Goal: Task Accomplishment & Management: Manage account settings

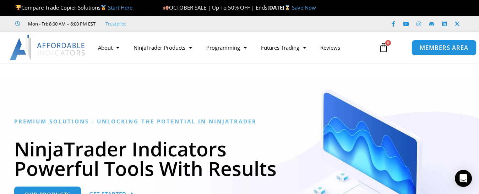
click at [434, 48] on span "MEMBERS AREA" at bounding box center [444, 48] width 49 height 6
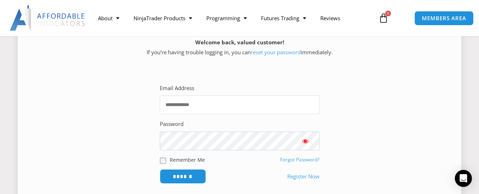
click at [231, 106] on input "Email Address" at bounding box center [240, 105] width 160 height 19
click at [210, 106] on input "Email Address" at bounding box center [240, 105] width 160 height 19
type input "**********"
click at [193, 173] on input "******" at bounding box center [183, 176] width 49 height 15
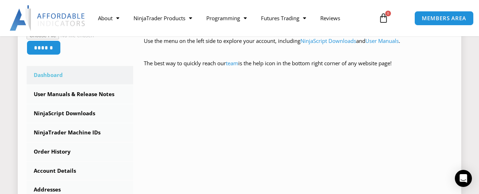
scroll to position [107, 0]
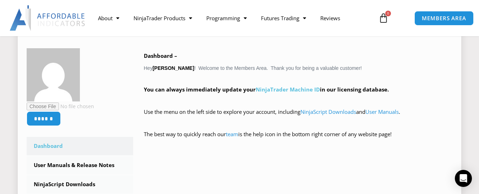
click at [302, 90] on link "NinjaTrader Machine ID" at bounding box center [288, 89] width 64 height 7
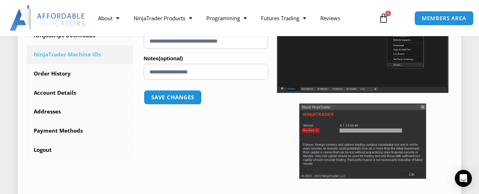
scroll to position [178, 0]
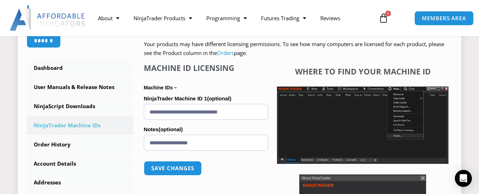
drag, startPoint x: 253, startPoint y: 112, endPoint x: 145, endPoint y: 110, distance: 107.7
click at [143, 108] on div "NinjaTrader Machine IDs – We are transitioning all NinjaTrader software package…" at bounding box center [293, 120] width 320 height 301
paste input "**********"
type input "**********"
click at [151, 113] on input "**********" at bounding box center [206, 112] width 125 height 16
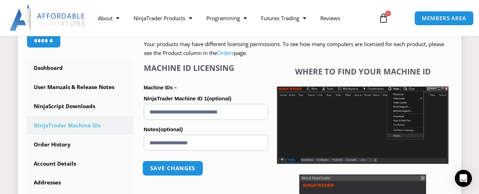
click at [165, 169] on button "Save changes" at bounding box center [173, 168] width 61 height 15
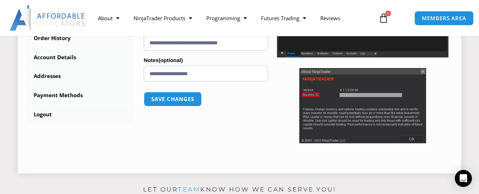
scroll to position [178, 0]
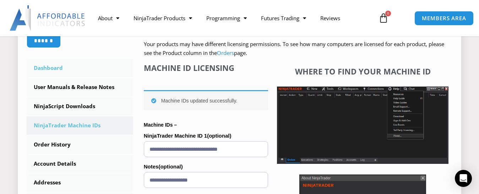
click at [44, 68] on link "Dashboard" at bounding box center [80, 68] width 107 height 18
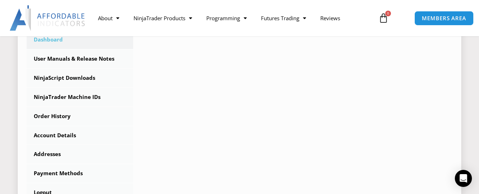
scroll to position [249, 0]
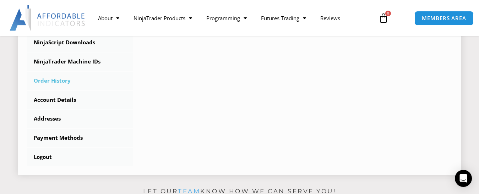
click at [66, 82] on link "Order History" at bounding box center [80, 81] width 107 height 18
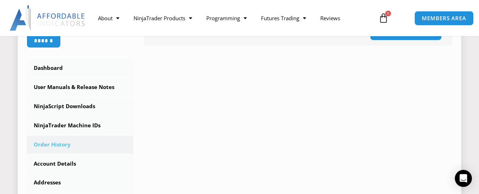
scroll to position [249, 0]
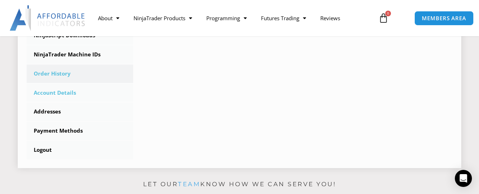
click at [58, 96] on link "Account Details" at bounding box center [80, 93] width 107 height 18
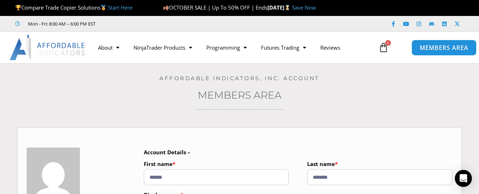
click at [442, 49] on span "MEMBERS AREA" at bounding box center [444, 48] width 49 height 6
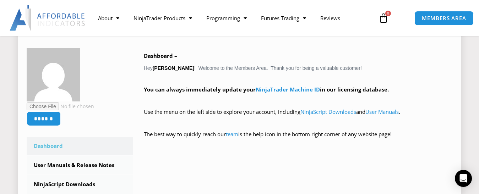
scroll to position [178, 0]
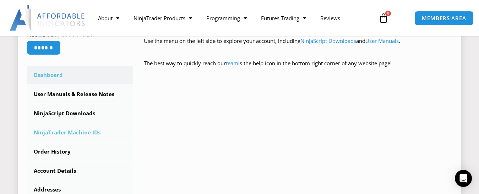
click at [80, 136] on link "NinjaTrader Machine IDs" at bounding box center [80, 133] width 107 height 18
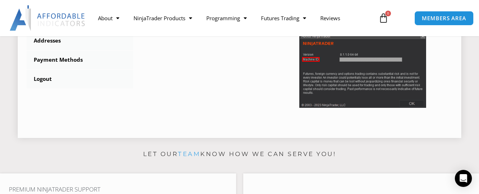
scroll to position [249, 0]
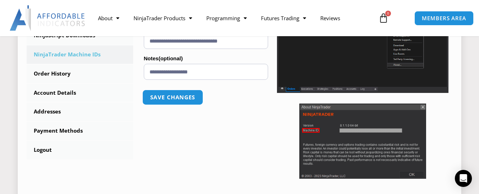
click at [182, 103] on button "Save changes" at bounding box center [173, 97] width 61 height 15
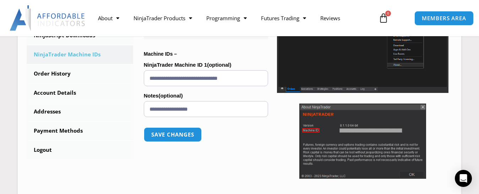
scroll to position [107, 0]
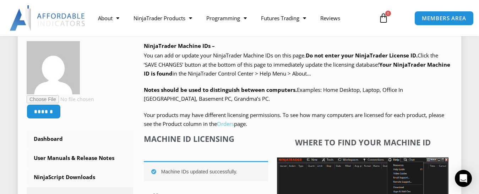
click at [223, 125] on link "Orders" at bounding box center [225, 123] width 17 height 7
